Goal: Task Accomplishment & Management: Manage account settings

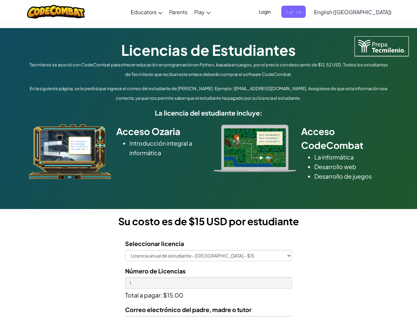
click at [209, 159] on div at bounding box center [255, 149] width 93 height 48
click at [275, 12] on span "Login" at bounding box center [265, 12] width 20 height 12
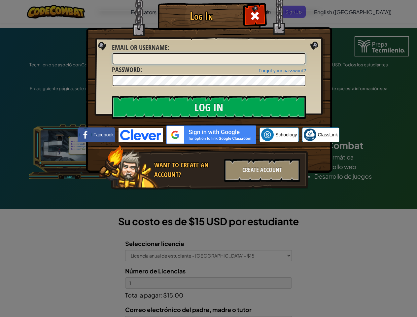
click at [305, 53] on input "Email or Username :" at bounding box center [209, 58] width 193 height 11
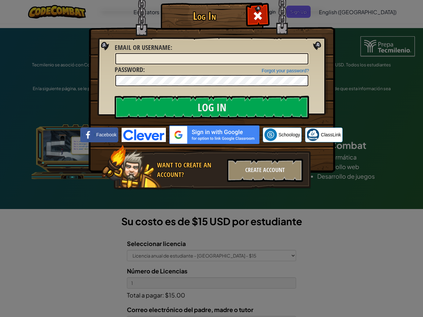
click at [334, 12] on div "Log In Unknown Error Email or Username : Forgot your password? Password : Log I…" at bounding box center [211, 158] width 423 height 317
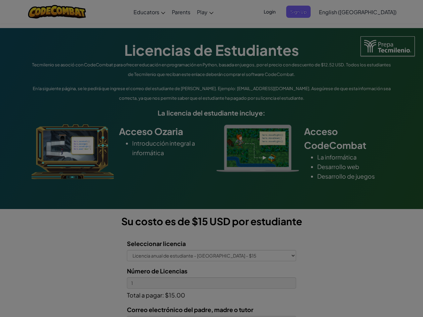
click at [370, 12] on div at bounding box center [211, 158] width 423 height 317
